Goal: Check status

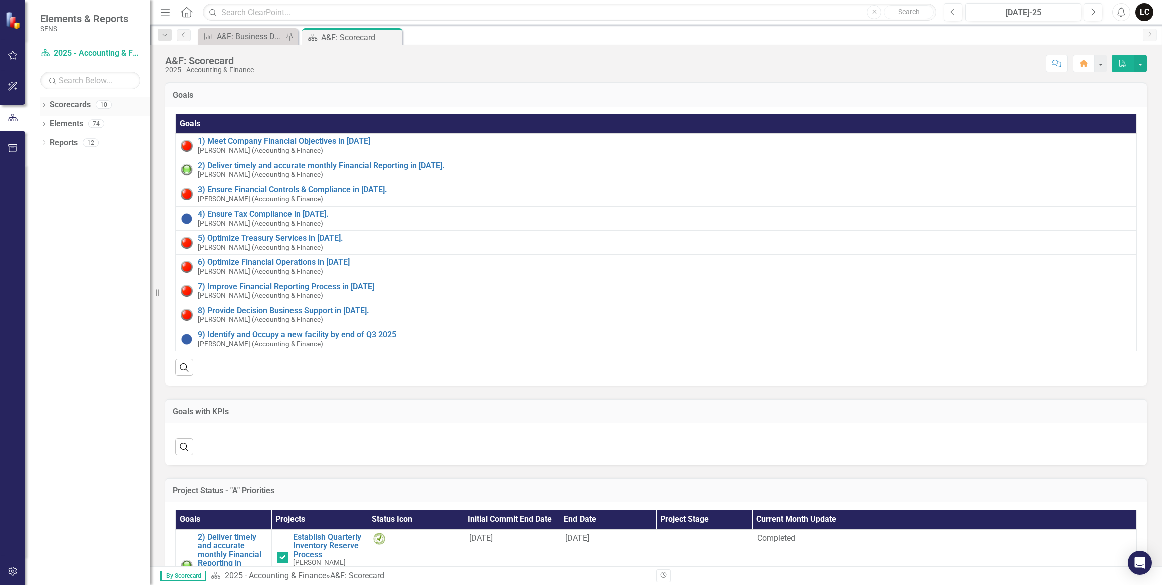
click at [54, 109] on link "Scorecards" at bounding box center [70, 105] width 41 height 12
click at [43, 106] on icon at bounding box center [44, 105] width 3 height 5
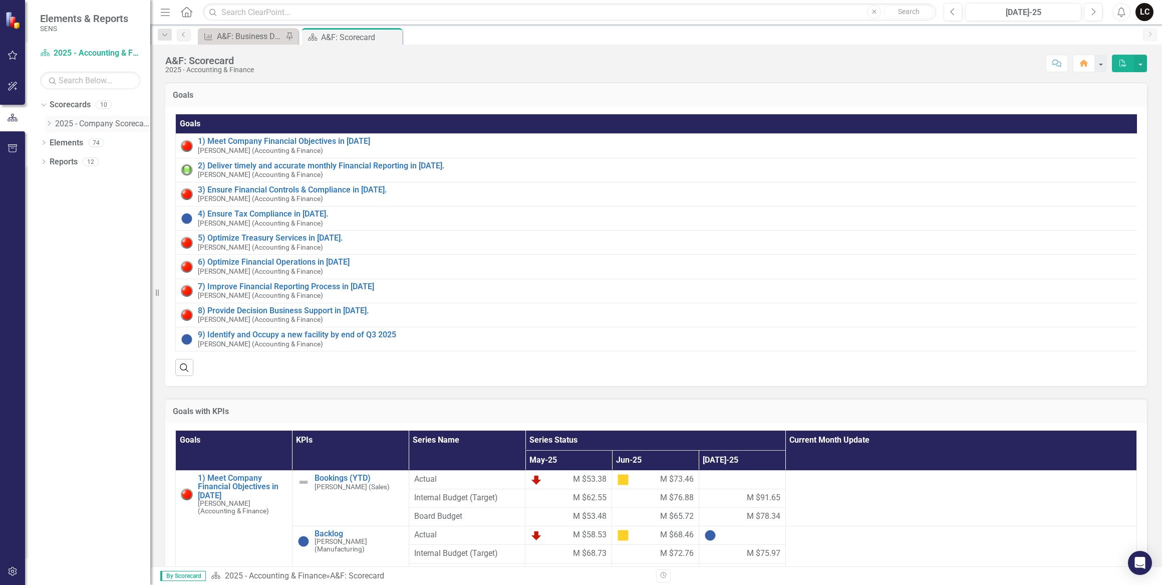
click at [54, 121] on div "Dropdown" at bounding box center [50, 124] width 10 height 9
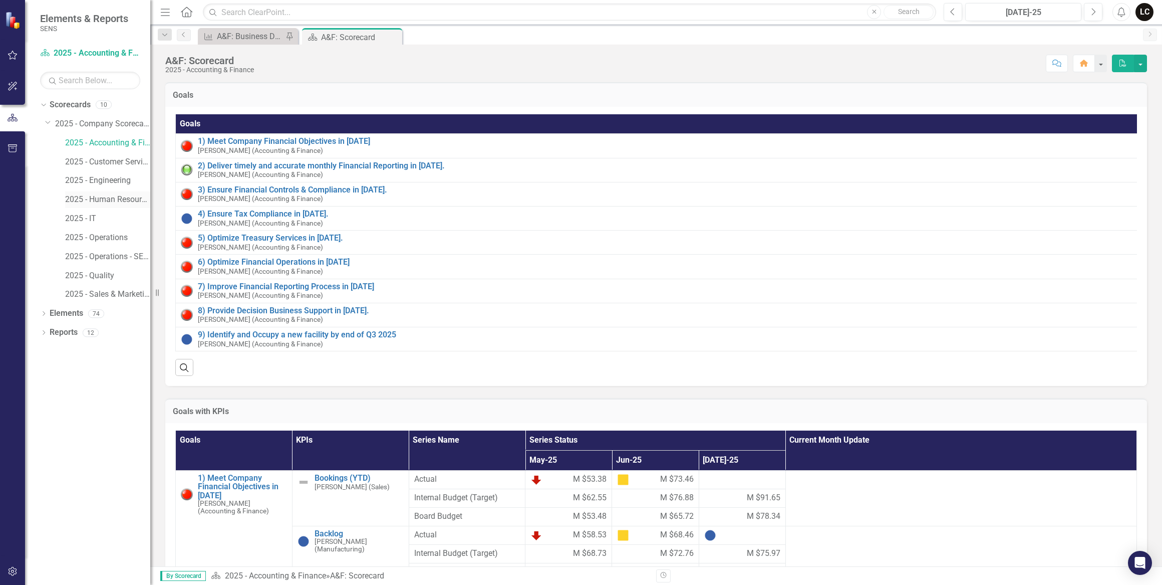
click at [107, 201] on link "2025 - Human Resources" at bounding box center [107, 200] width 85 height 12
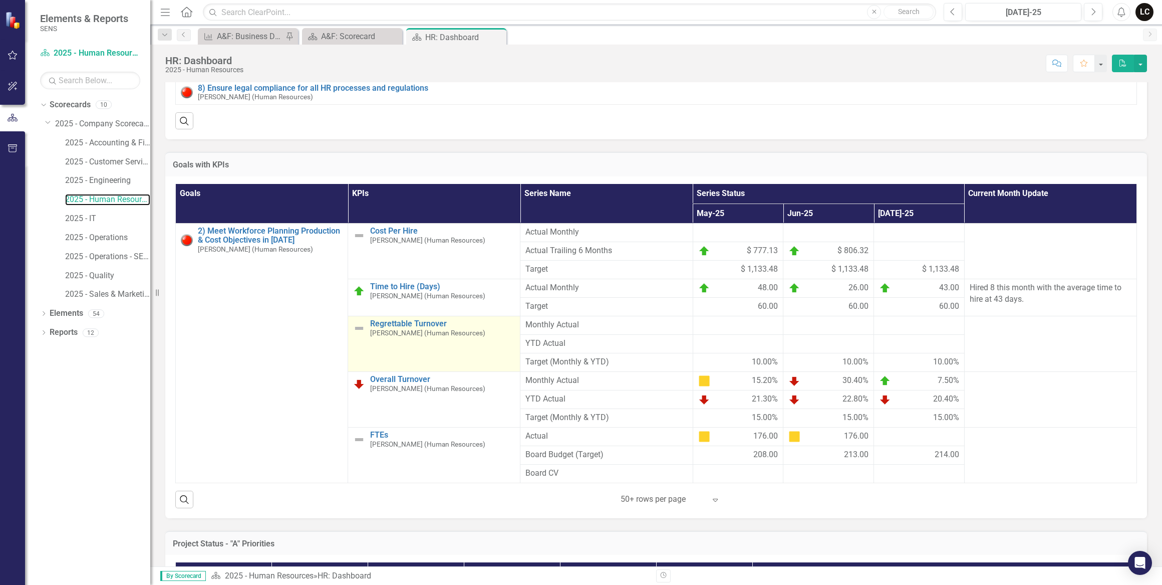
scroll to position [227, 0]
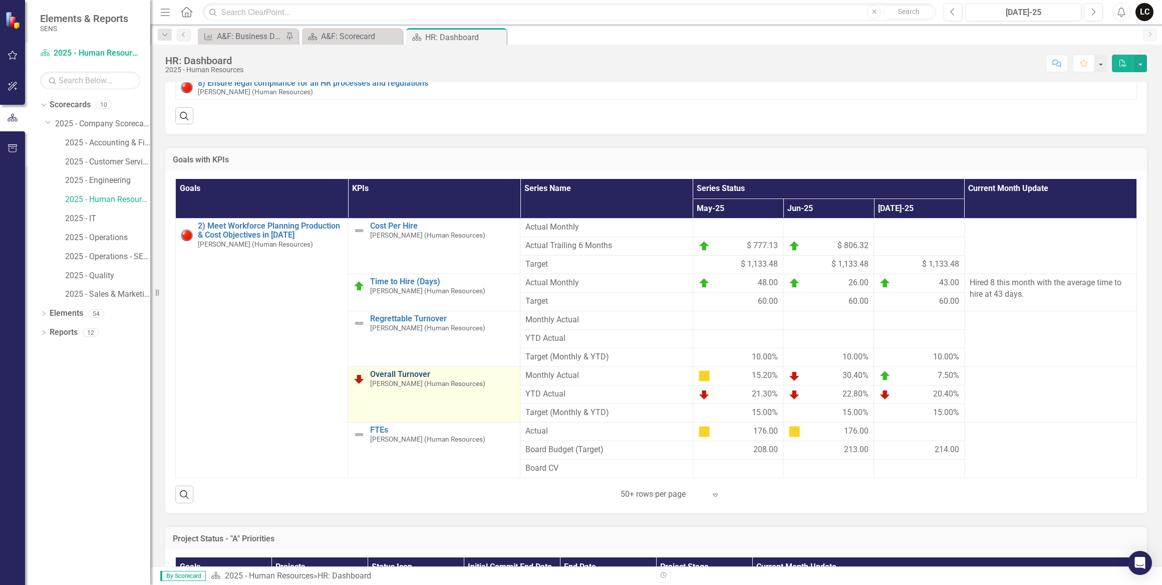
click at [412, 379] on link "Overall Turnover" at bounding box center [442, 374] width 145 height 9
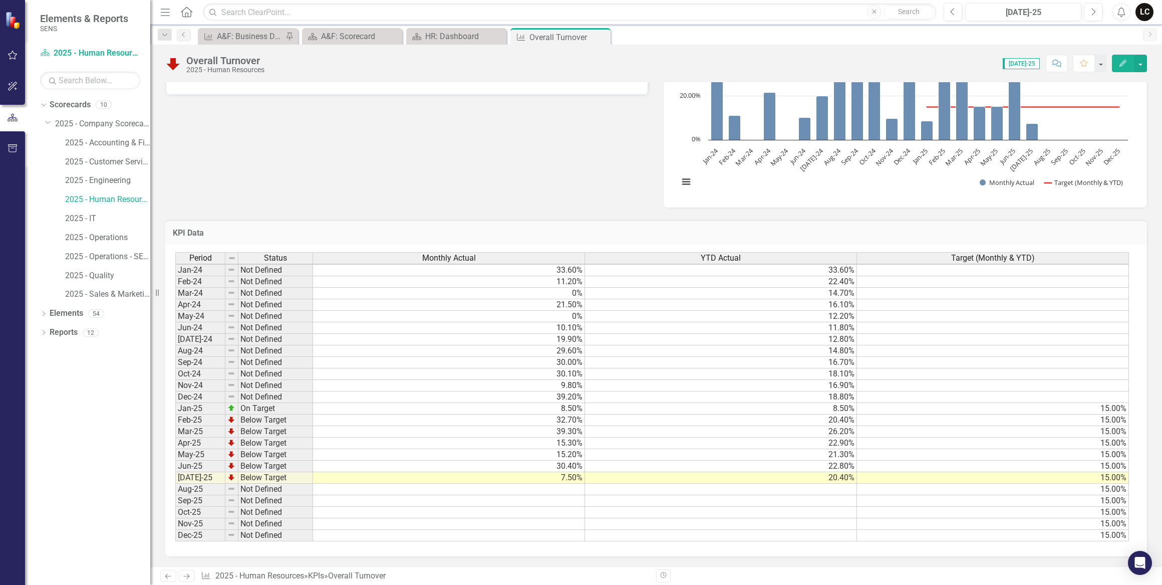
scroll to position [384, 0]
click at [866, 253] on div "Target (Monthly & YTD)" at bounding box center [993, 258] width 272 height 11
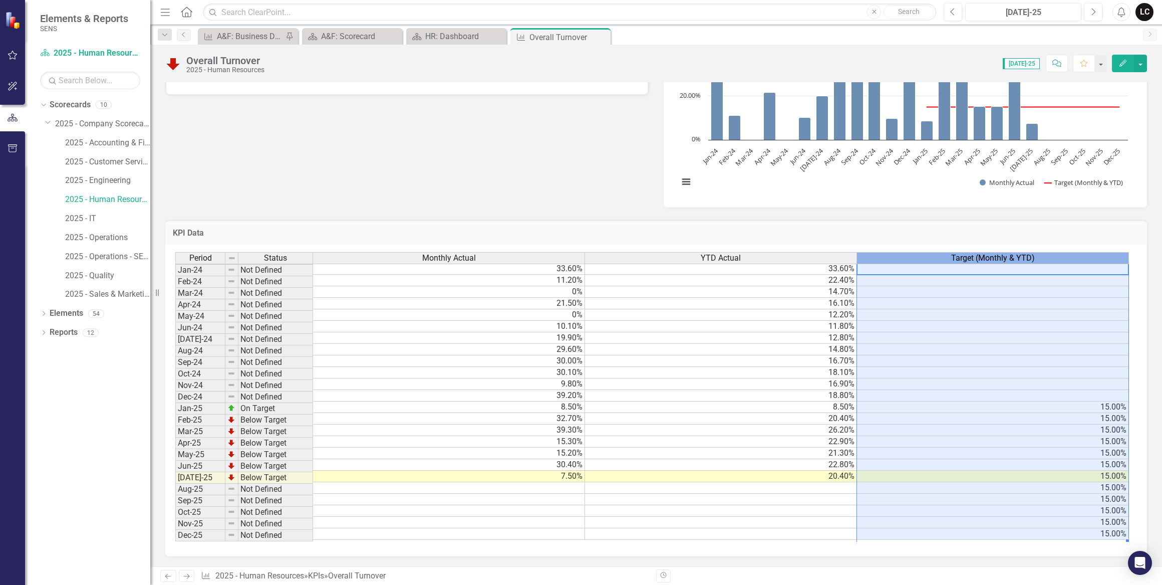
scroll to position [2, 6]
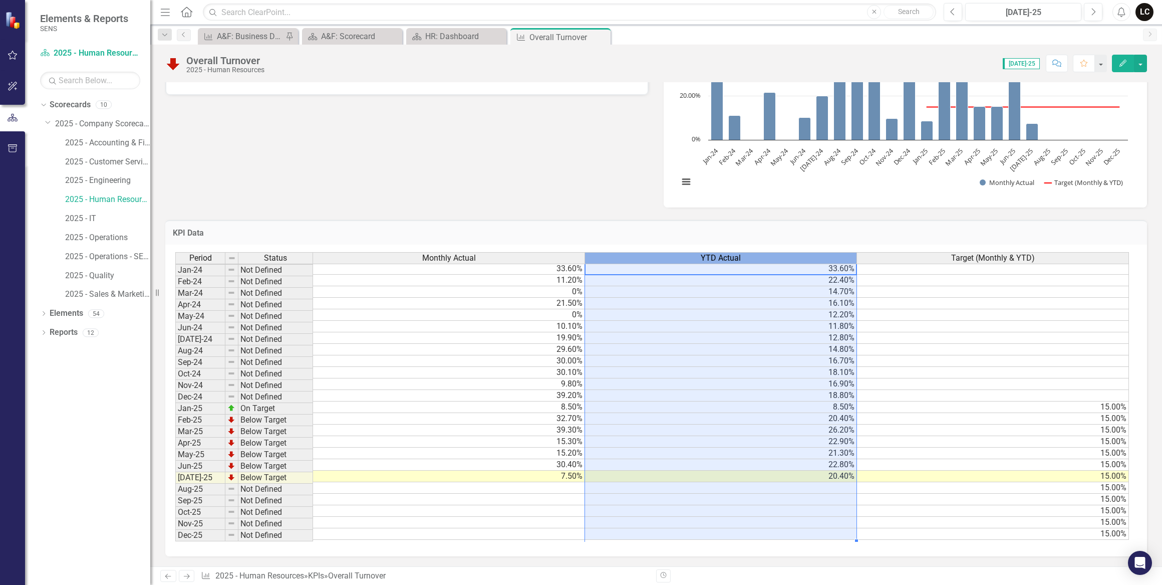
click at [840, 253] on div "YTD Actual" at bounding box center [721, 258] width 272 height 11
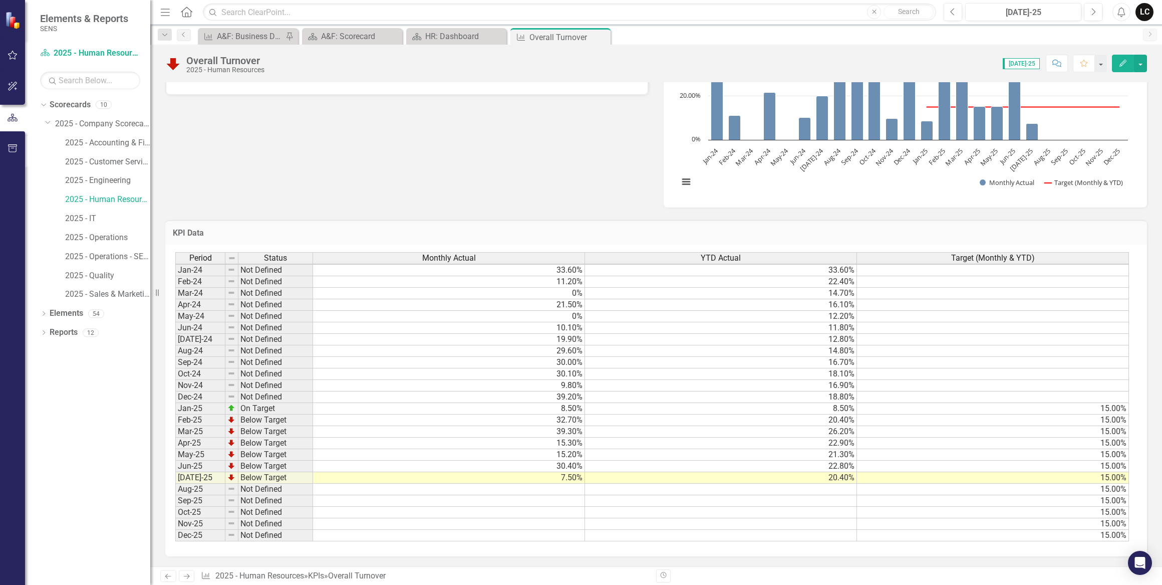
click at [488, 207] on div "KPI Data Last Calculated Period Status Monthly Actual YTD Actual Target (Monthl…" at bounding box center [656, 381] width 997 height 349
drag, startPoint x: 577, startPoint y: 251, endPoint x: 390, endPoint y: 271, distance: 187.5
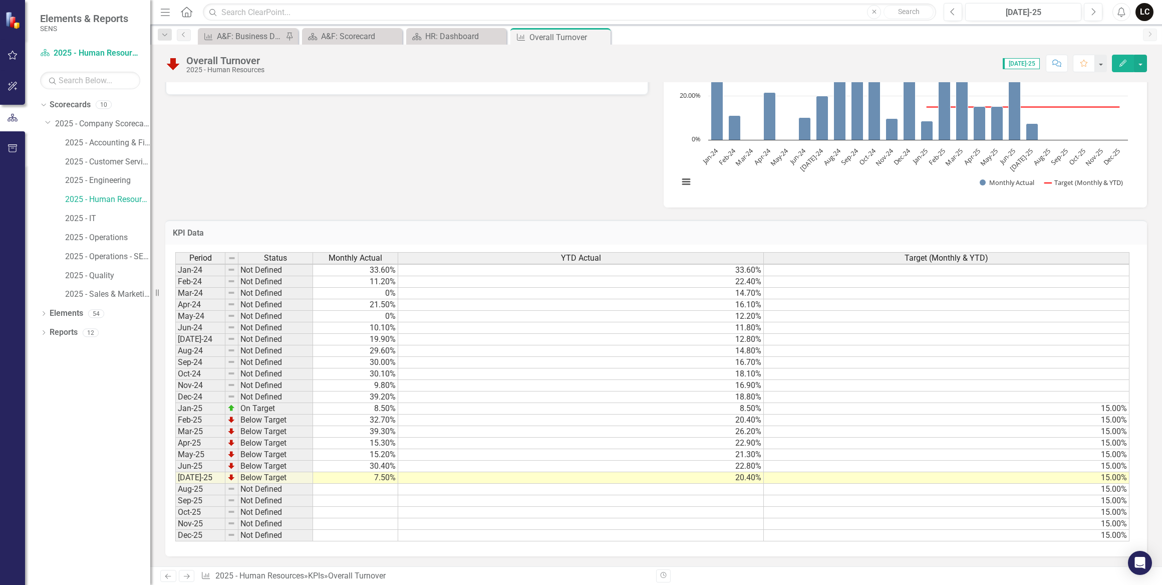
scroll to position [2, 0]
drag, startPoint x: 761, startPoint y: 251, endPoint x: 466, endPoint y: 263, distance: 295.4
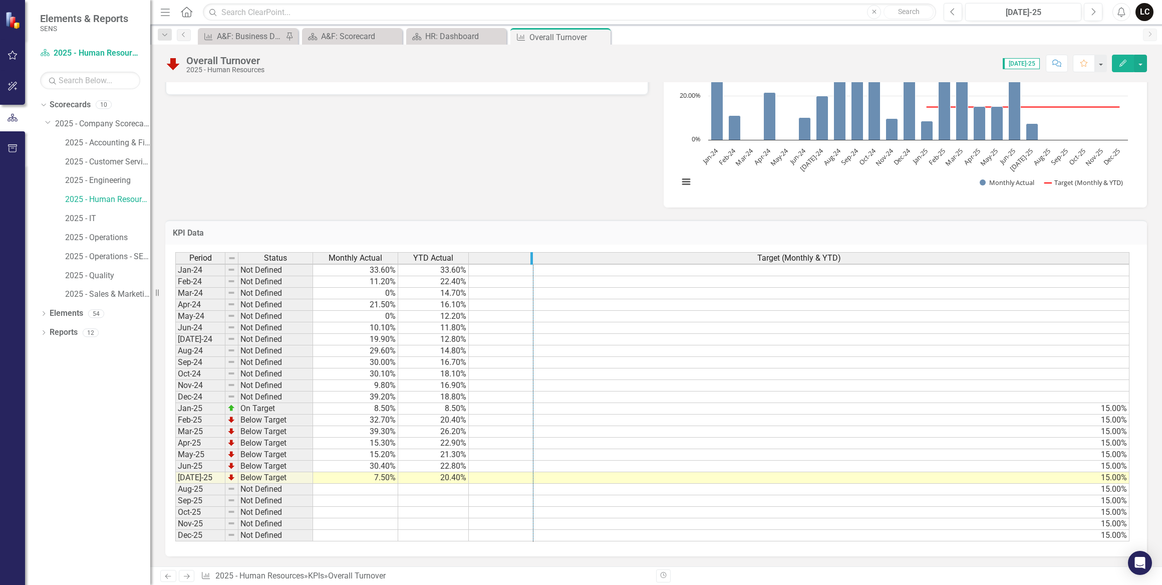
drag, startPoint x: 1127, startPoint y: 253, endPoint x: 532, endPoint y: 283, distance: 596.5
